Goal: Check status: Check status

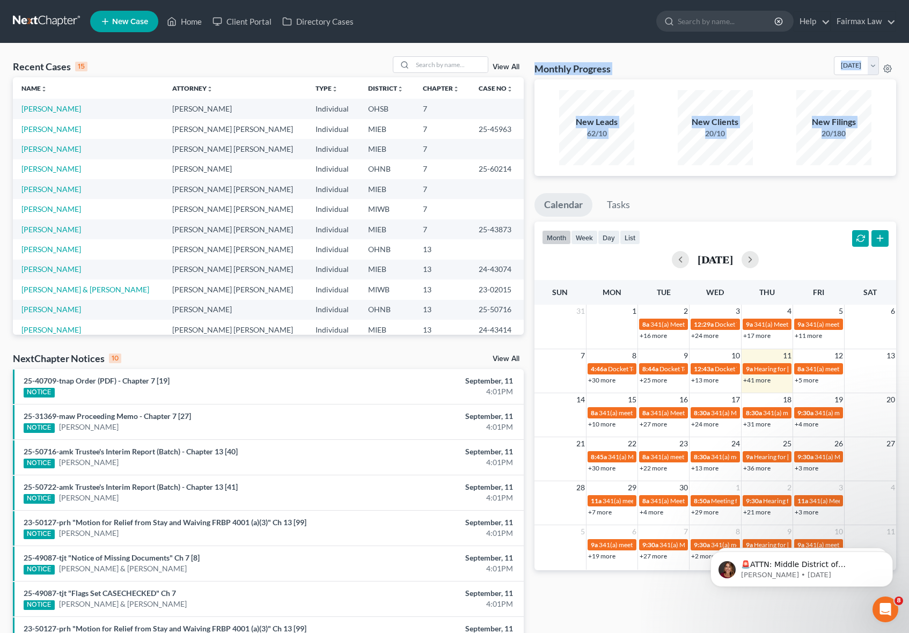
drag, startPoint x: 530, startPoint y: 67, endPoint x: 846, endPoint y: 156, distance: 328.5
click at [846, 156] on div "Monthly Progress Bankruptcy Bankruptcy September 2025 August 2025 July 2025 Jun…" at bounding box center [715, 398] width 372 height 684
click at [790, 167] on div "New Leads 62/10 New Clients 20/10 New Filings 20/180" at bounding box center [715, 127] width 362 height 97
drag, startPoint x: 573, startPoint y: 119, endPoint x: 624, endPoint y: 136, distance: 53.5
click at [624, 136] on div "New Leads 62/10" at bounding box center [596, 127] width 75 height 23
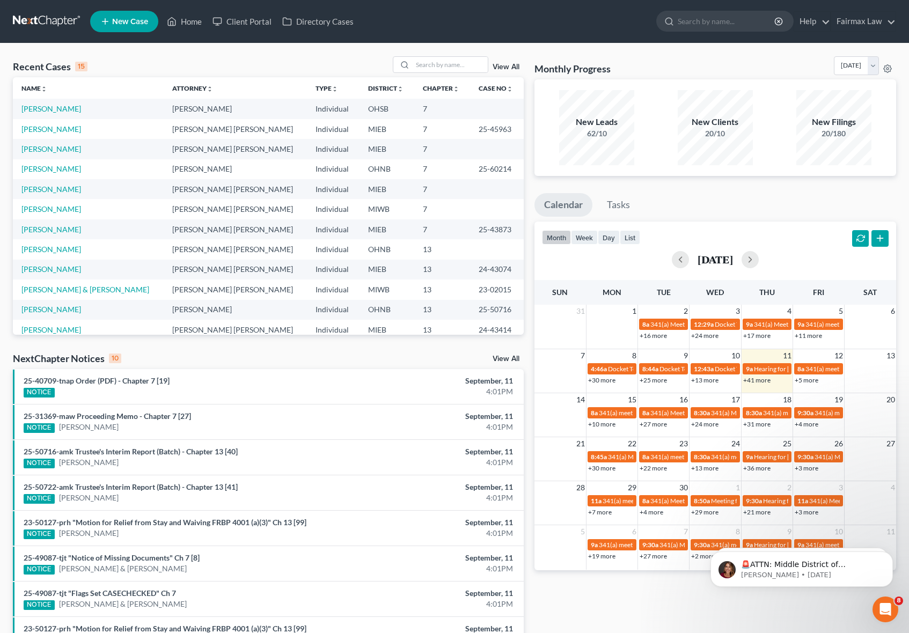
click at [721, 137] on div "20/10" at bounding box center [715, 133] width 75 height 11
drag, startPoint x: 691, startPoint y: 123, endPoint x: 731, endPoint y: 136, distance: 42.9
click at [731, 136] on div "New Clients 20/10" at bounding box center [715, 127] width 75 height 23
click at [832, 131] on div "20/180" at bounding box center [833, 133] width 75 height 11
drag, startPoint x: 813, startPoint y: 123, endPoint x: 852, endPoint y: 135, distance: 40.6
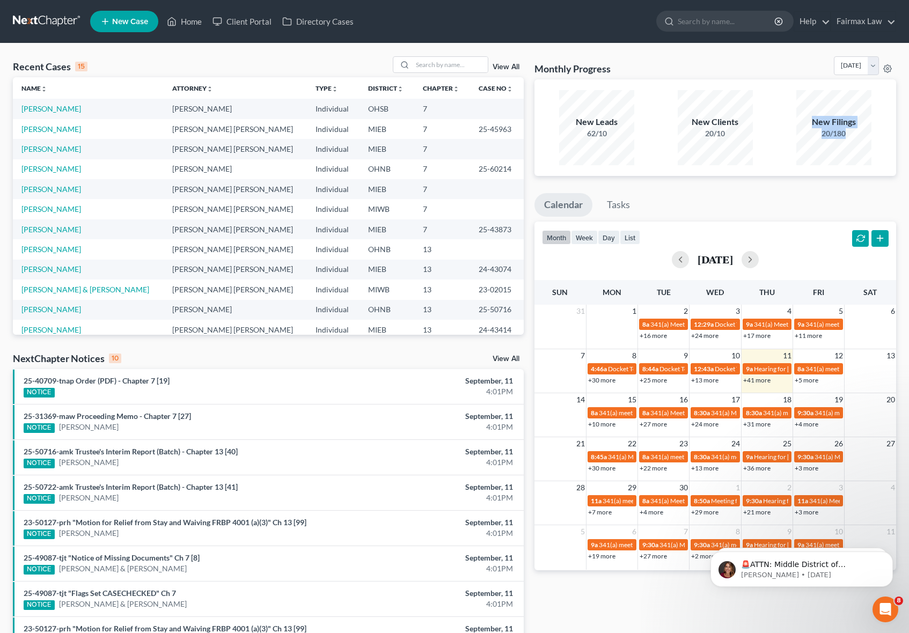
click at [852, 135] on div "New Filings 20/180" at bounding box center [833, 127] width 75 height 23
click at [847, 145] on div "New Filings 20/180" at bounding box center [833, 127] width 75 height 75
drag, startPoint x: 834, startPoint y: 134, endPoint x: 852, endPoint y: 133, distance: 18.3
click at [852, 133] on div "20/180" at bounding box center [833, 133] width 75 height 11
click at [831, 146] on div "New Filings 20/180" at bounding box center [833, 127] width 75 height 75
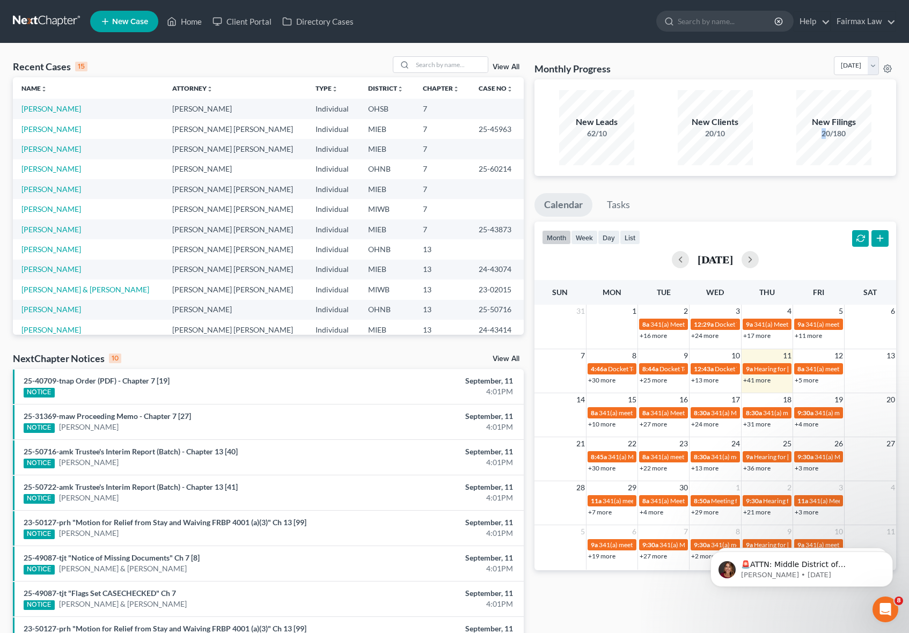
drag, startPoint x: 827, startPoint y: 133, endPoint x: 815, endPoint y: 131, distance: 12.4
click at [815, 131] on div "20/180" at bounding box center [833, 133] width 75 height 11
click at [827, 133] on div "20/180" at bounding box center [833, 133] width 75 height 11
drag, startPoint x: 829, startPoint y: 131, endPoint x: 817, endPoint y: 132, distance: 11.3
click at [817, 132] on div "20/180" at bounding box center [833, 133] width 75 height 11
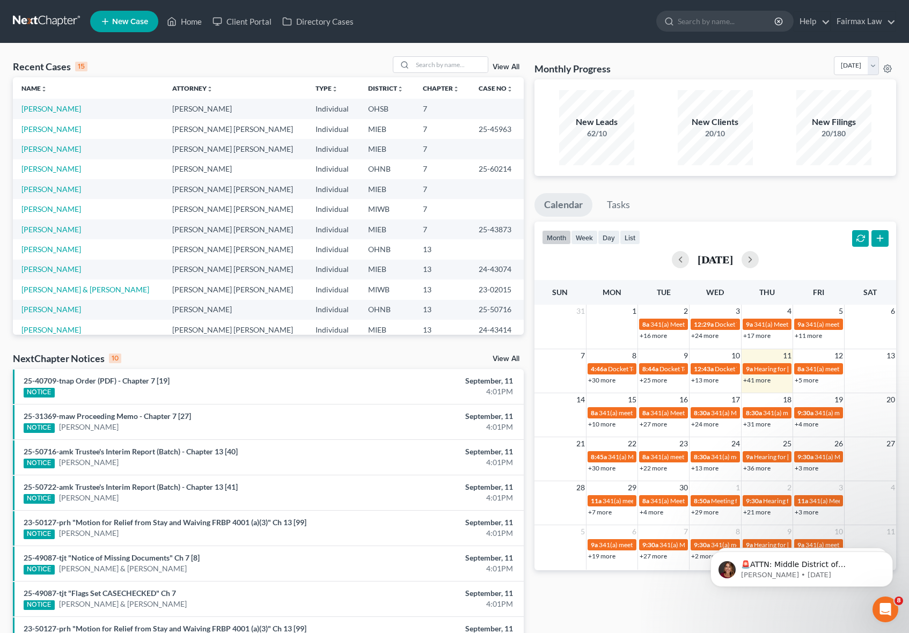
click at [824, 175] on div "New Leads 62/10 New Clients 20/10 New Filings 20/180" at bounding box center [715, 127] width 362 height 97
drag, startPoint x: 828, startPoint y: 133, endPoint x: 819, endPoint y: 133, distance: 9.1
click at [819, 133] on div "20/180" at bounding box center [833, 133] width 75 height 11
drag, startPoint x: 851, startPoint y: 133, endPoint x: 834, endPoint y: 133, distance: 17.2
click at [834, 133] on div "20/180" at bounding box center [833, 133] width 75 height 11
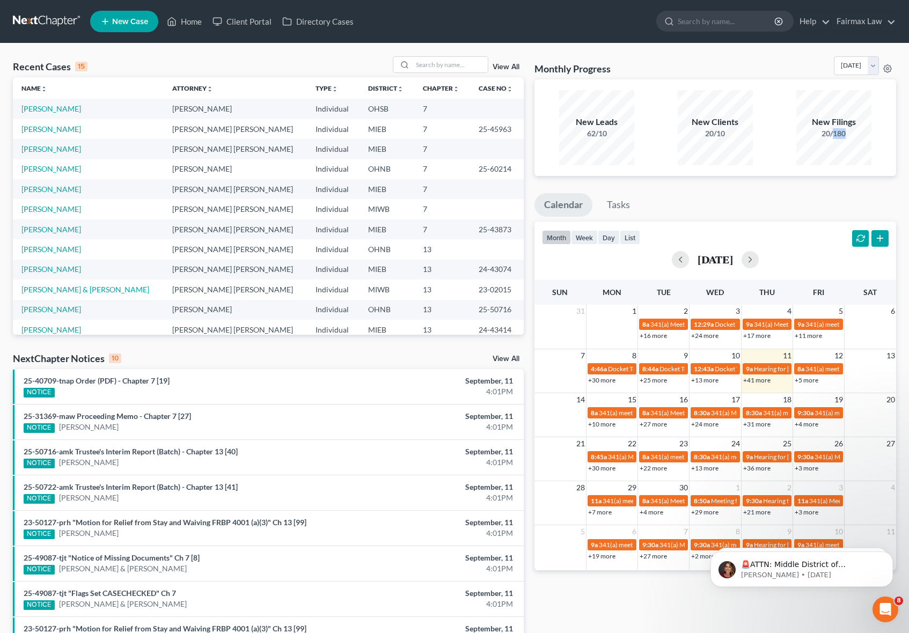
click at [838, 146] on div "New Filings 20/180" at bounding box center [833, 127] width 75 height 75
drag, startPoint x: 834, startPoint y: 134, endPoint x: 858, endPoint y: 131, distance: 23.2
click at [858, 131] on div "20/180" at bounding box center [833, 133] width 75 height 11
drag, startPoint x: 574, startPoint y: 120, endPoint x: 618, endPoint y: 133, distance: 46.4
click at [618, 133] on div "New Leads 62/10" at bounding box center [596, 127] width 75 height 23
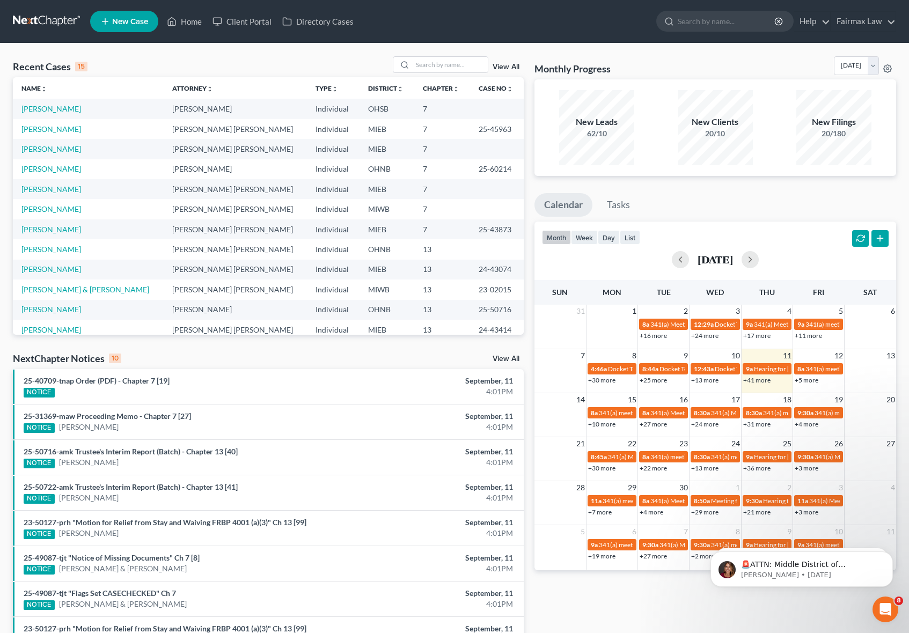
click at [708, 126] on div "New Clients" at bounding box center [715, 122] width 75 height 12
drag, startPoint x: 696, startPoint y: 122, endPoint x: 746, endPoint y: 150, distance: 57.4
click at [746, 150] on div "New Clients 20/10" at bounding box center [715, 127] width 75 height 75
click at [709, 135] on div "20/10" at bounding box center [715, 133] width 75 height 11
drag, startPoint x: 694, startPoint y: 121, endPoint x: 740, endPoint y: 140, distance: 49.3
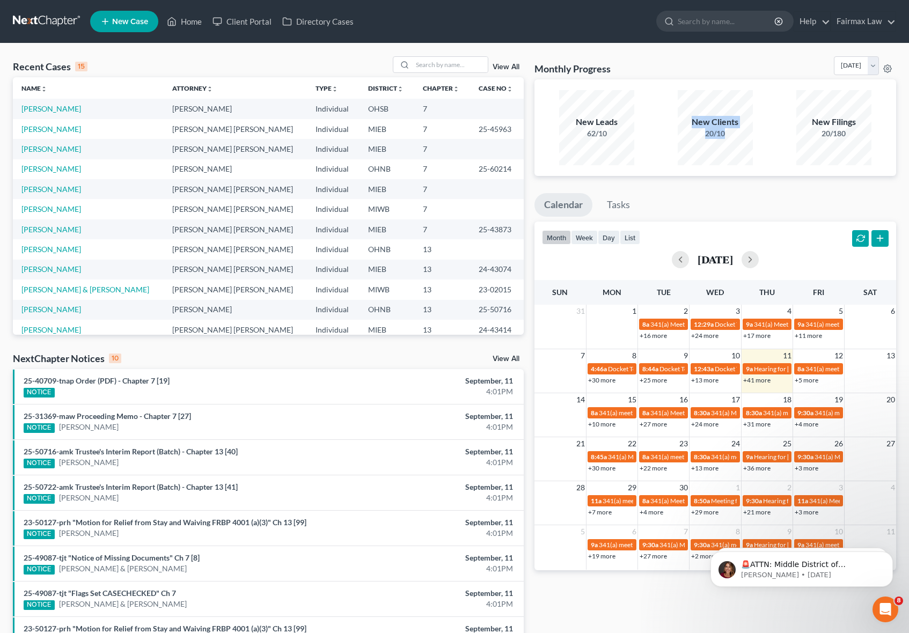
click at [740, 140] on div "New Clients 20/10" at bounding box center [715, 127] width 75 height 75
click at [800, 158] on div "New Filings 20/180" at bounding box center [833, 127] width 75 height 75
drag, startPoint x: 835, startPoint y: 130, endPoint x: 858, endPoint y: 133, distance: 22.7
click at [858, 133] on div "20/180" at bounding box center [833, 133] width 75 height 11
drag, startPoint x: 842, startPoint y: 133, endPoint x: 833, endPoint y: 133, distance: 9.1
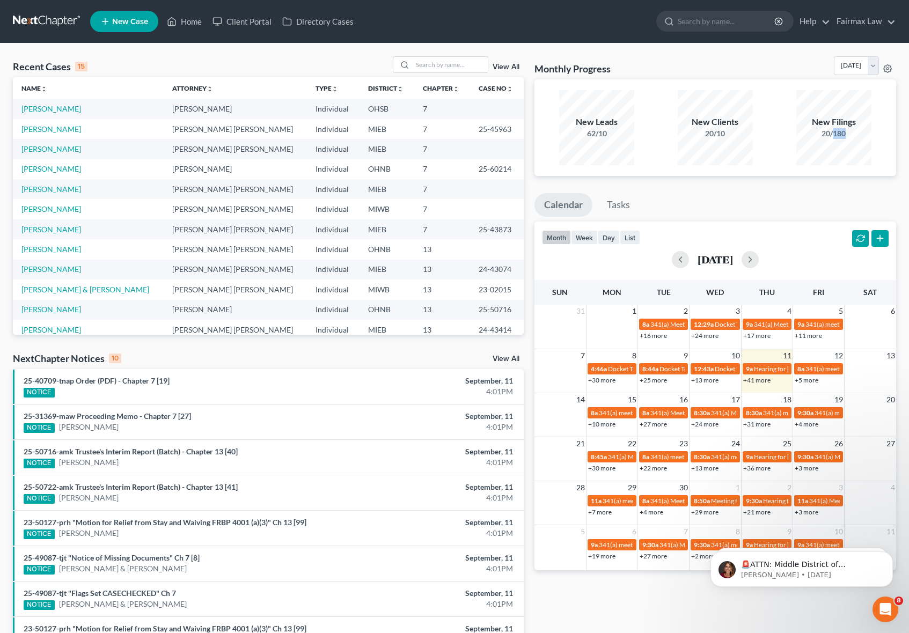
click at [833, 133] on div "20/180" at bounding box center [833, 133] width 75 height 11
click at [837, 153] on div "New Filings 20/180" at bounding box center [833, 127] width 75 height 75
drag, startPoint x: 849, startPoint y: 134, endPoint x: 834, endPoint y: 134, distance: 14.5
click at [834, 134] on div "20/180" at bounding box center [833, 133] width 75 height 11
click at [821, 126] on div "New Filings" at bounding box center [833, 122] width 75 height 12
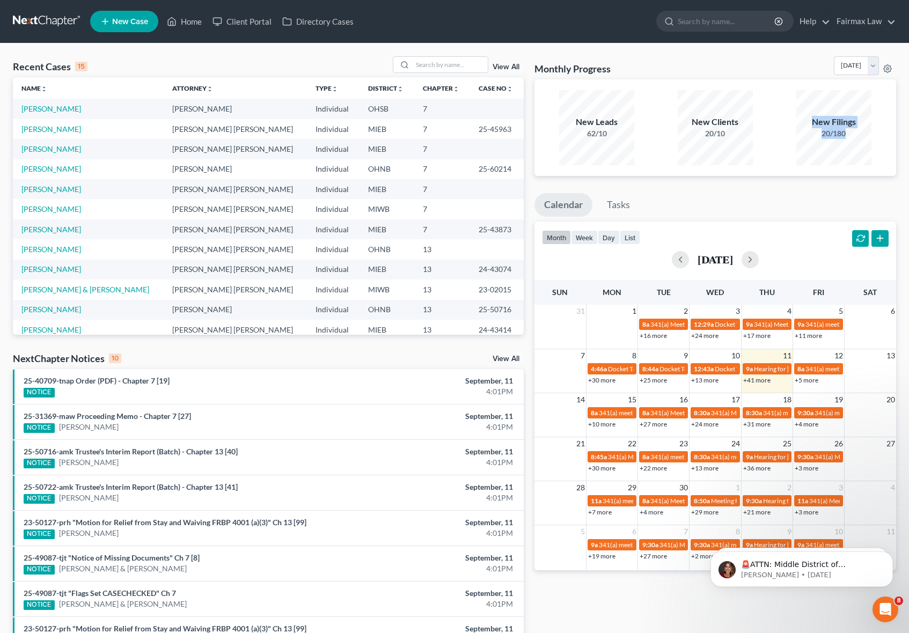
drag, startPoint x: 811, startPoint y: 120, endPoint x: 852, endPoint y: 136, distance: 43.8
click at [852, 136] on div "New Filings 20/180" at bounding box center [833, 127] width 75 height 23
